Goal: Consume media (video, audio): Consume media (video, audio)

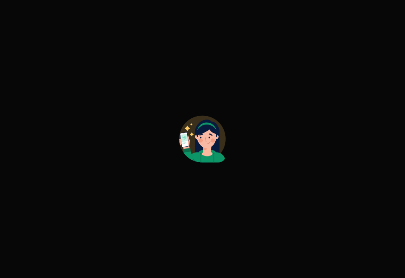
click at [293, 236] on div at bounding box center [202, 139] width 405 height 278
click at [293, 224] on div at bounding box center [202, 139] width 405 height 278
click at [239, 200] on div at bounding box center [202, 139] width 405 height 278
click at [276, 109] on div at bounding box center [202, 139] width 405 height 278
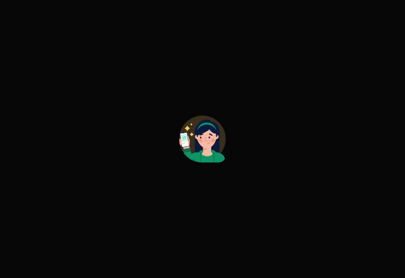
click at [163, 56] on div at bounding box center [202, 139] width 405 height 278
click at [223, 134] on circle at bounding box center [202, 138] width 46 height 46
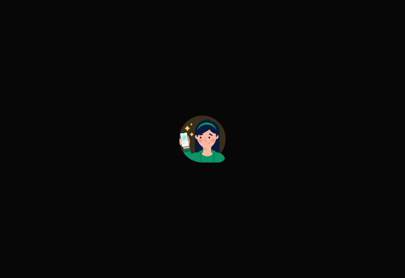
click at [223, 134] on circle at bounding box center [202, 138] width 46 height 46
click at [223, 248] on div at bounding box center [202, 139] width 405 height 278
click at [174, 163] on div at bounding box center [202, 139] width 405 height 278
